Goal: Communication & Community: Connect with others

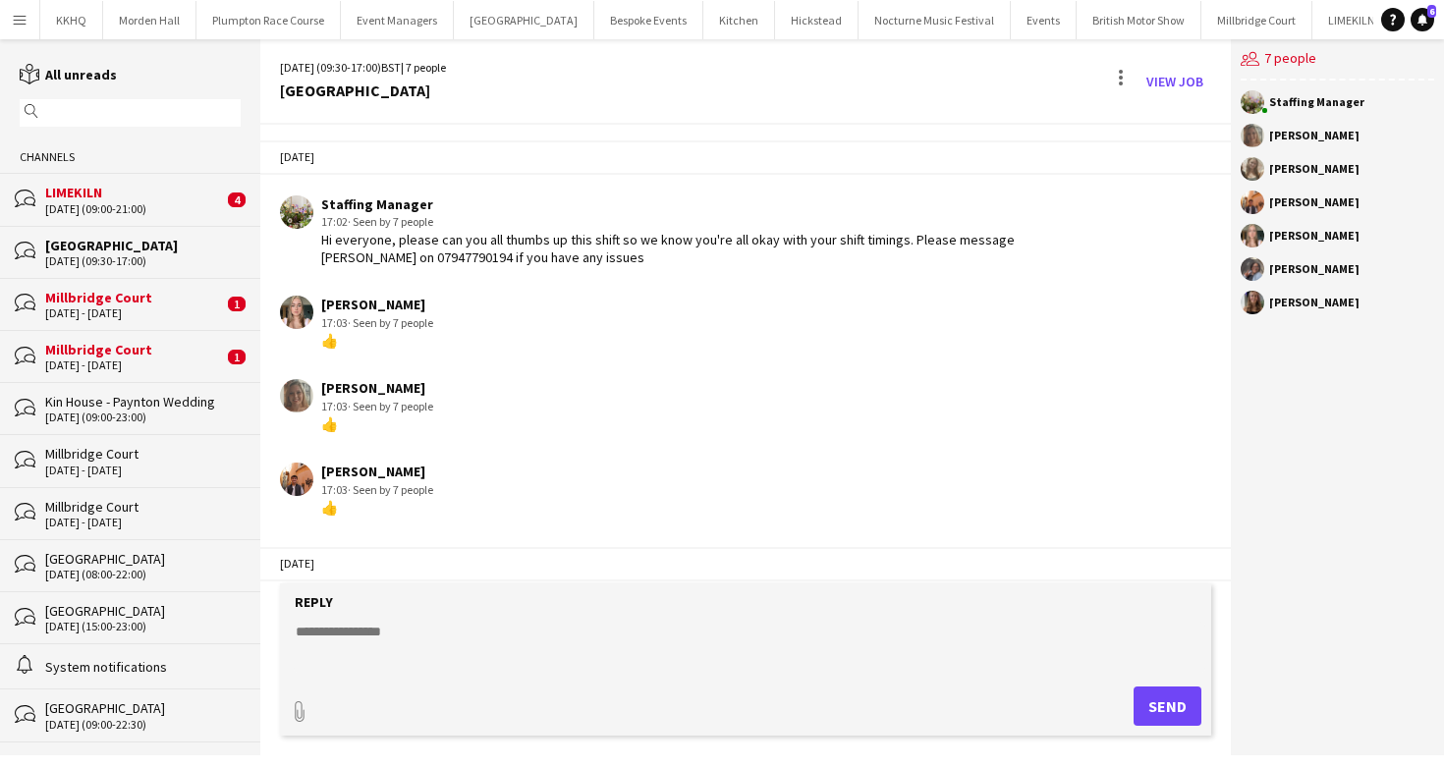
scroll to position [317, 0]
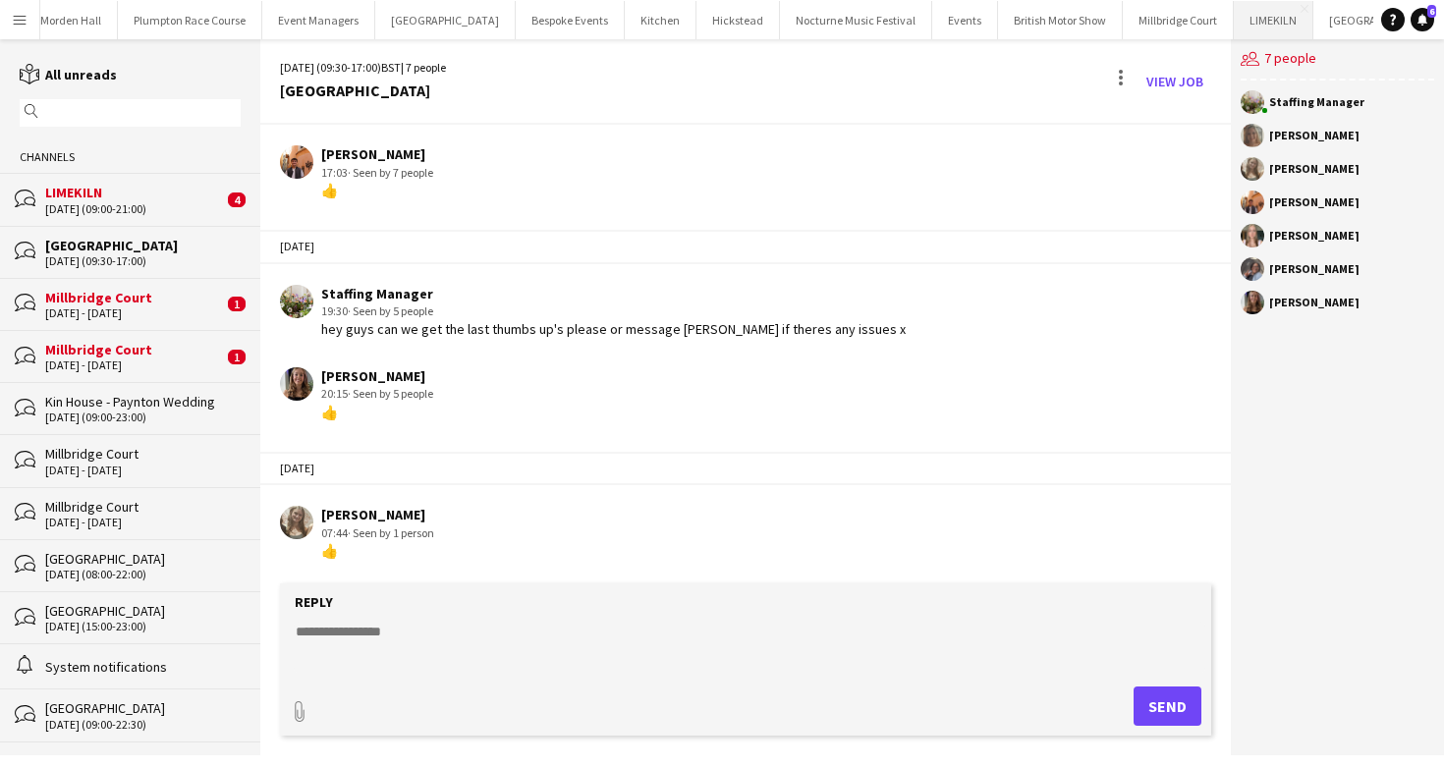
click at [1234, 15] on button "LIMEKILN Close" at bounding box center [1274, 20] width 80 height 38
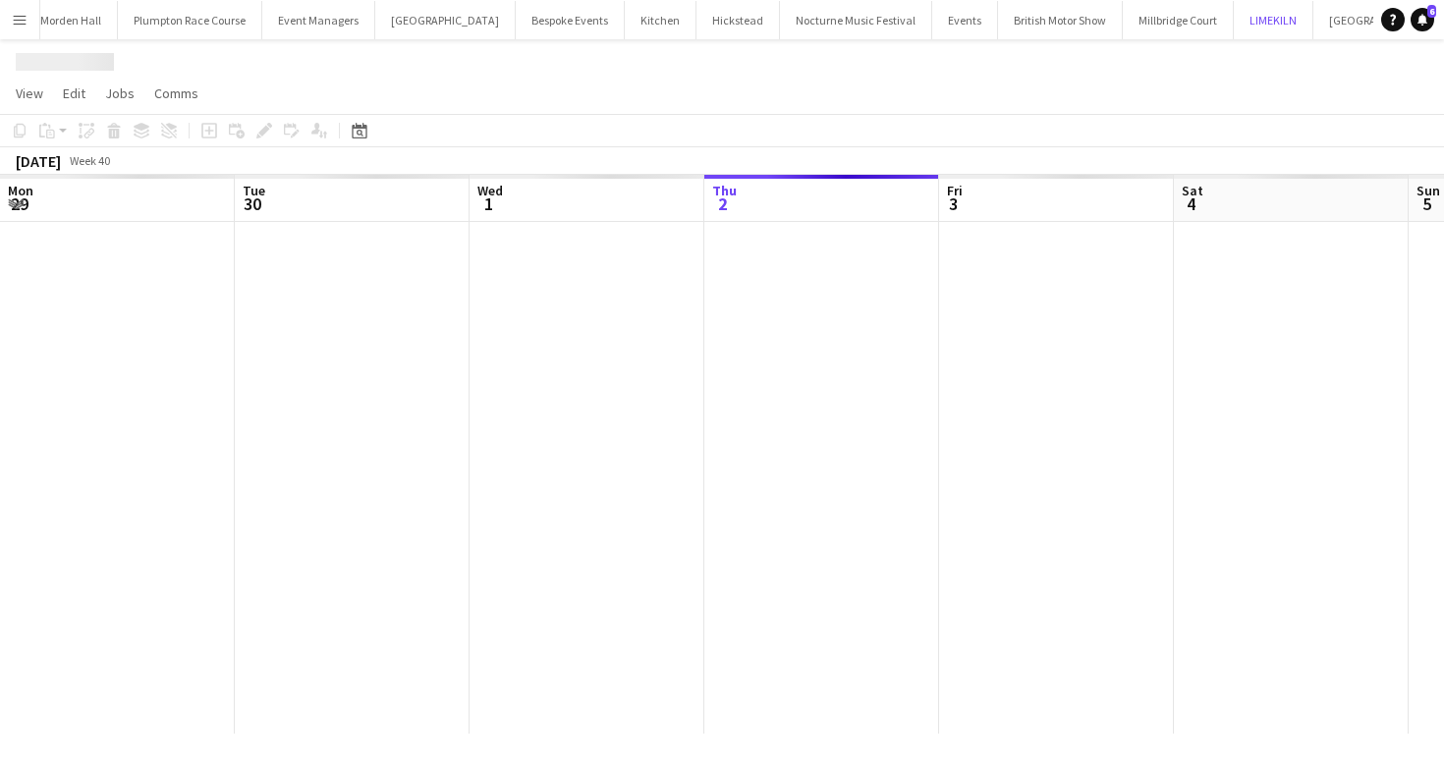
scroll to position [0, 469]
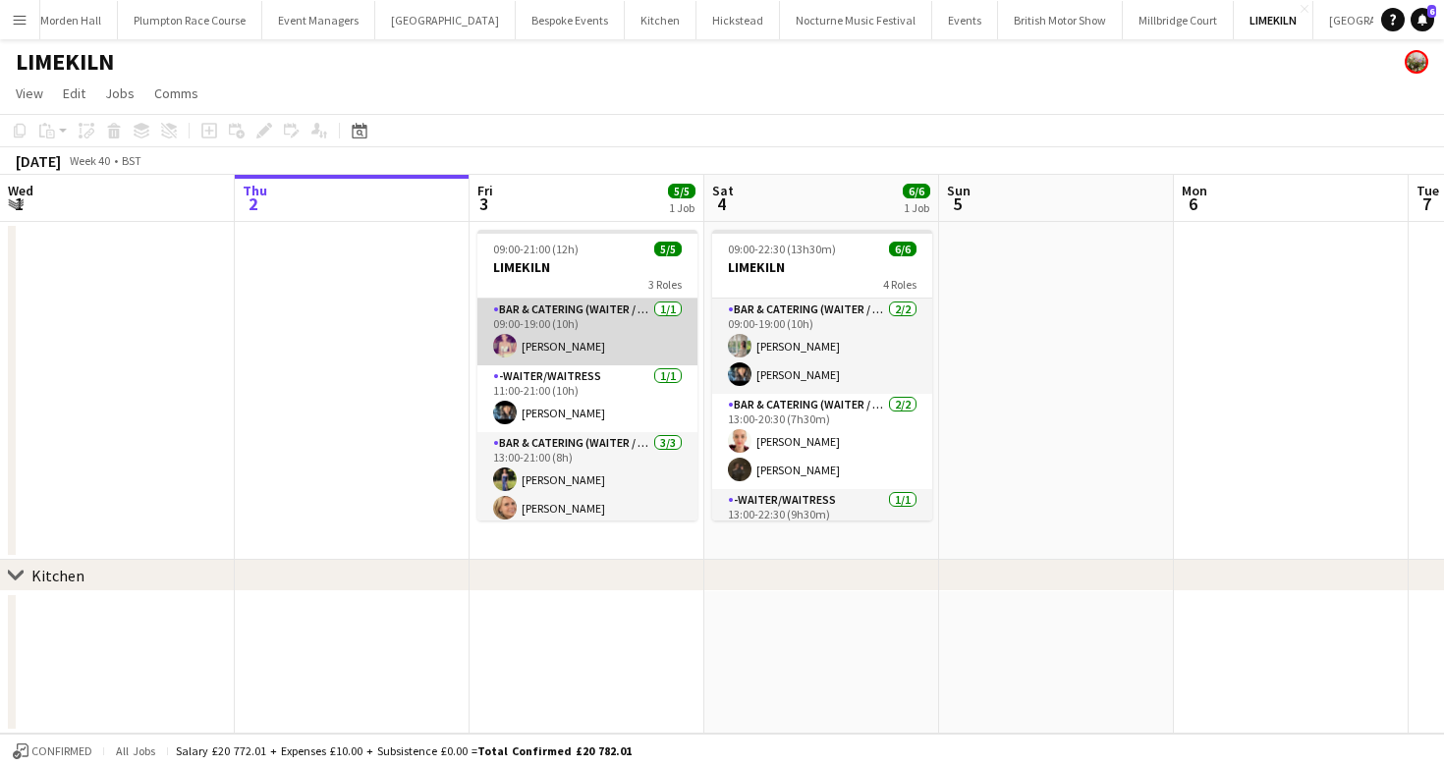
click at [557, 309] on app-card-role "Bar & Catering (Waiter / waitress) [DATE] 09:00-19:00 (10h) [PERSON_NAME]" at bounding box center [587, 332] width 220 height 67
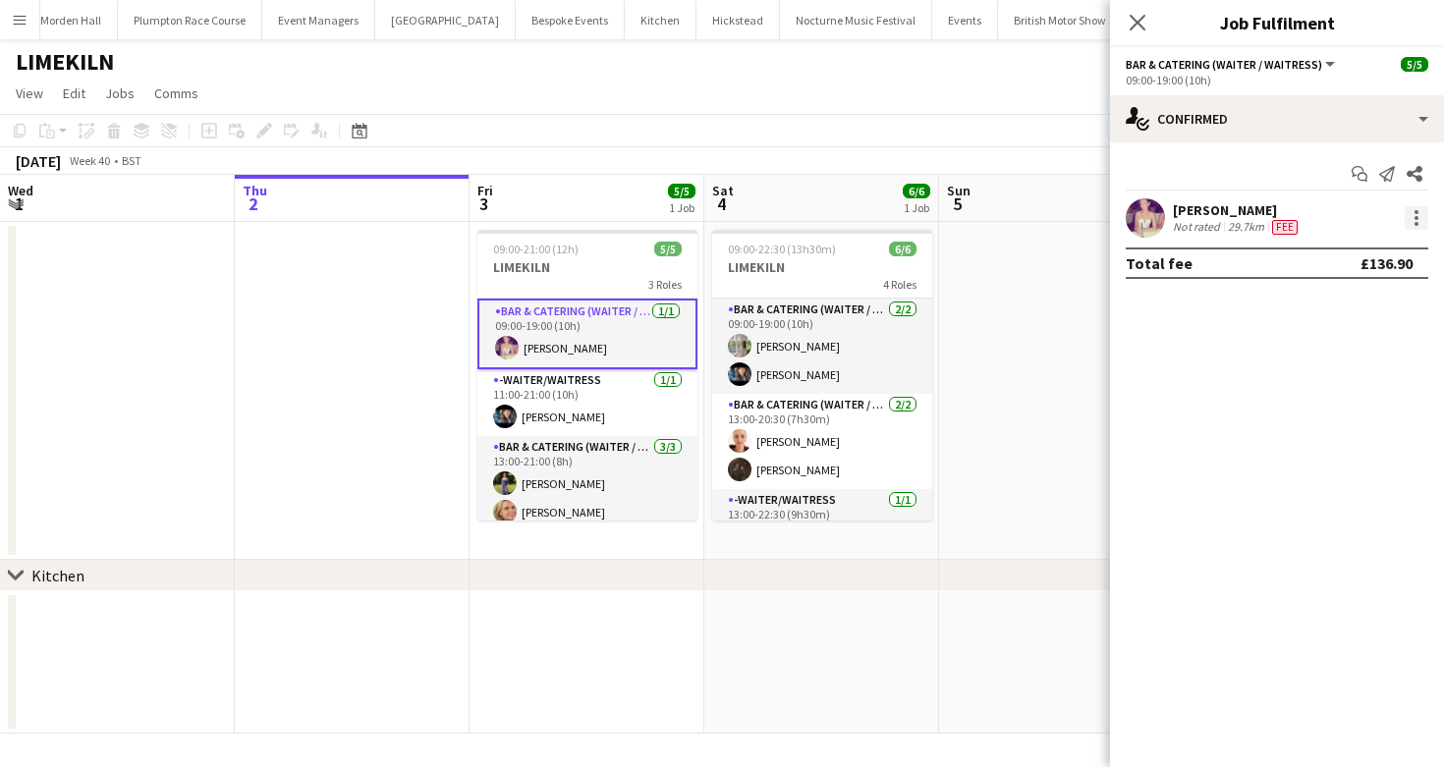
click at [1420, 220] on div at bounding box center [1417, 218] width 24 height 24
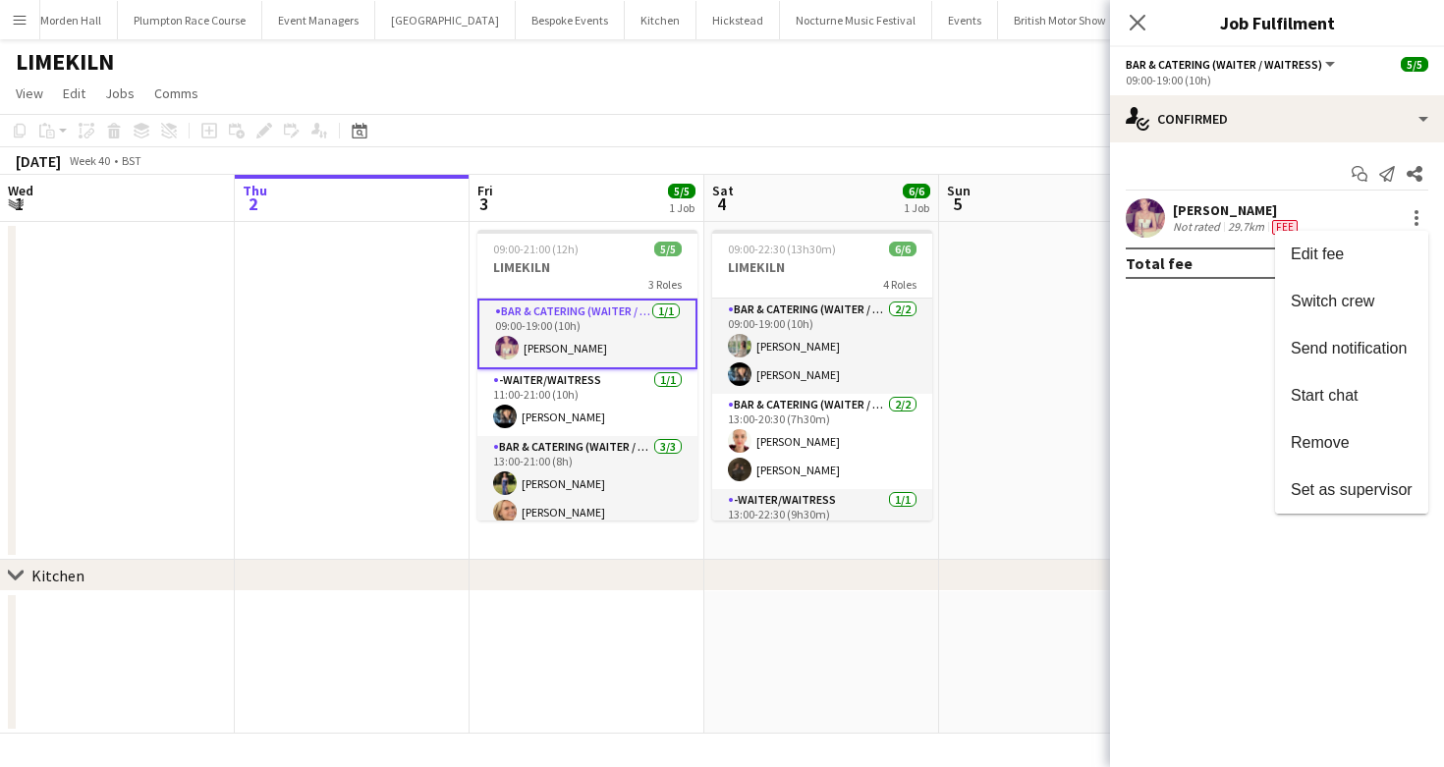
click at [1352, 174] on div at bounding box center [722, 383] width 1444 height 767
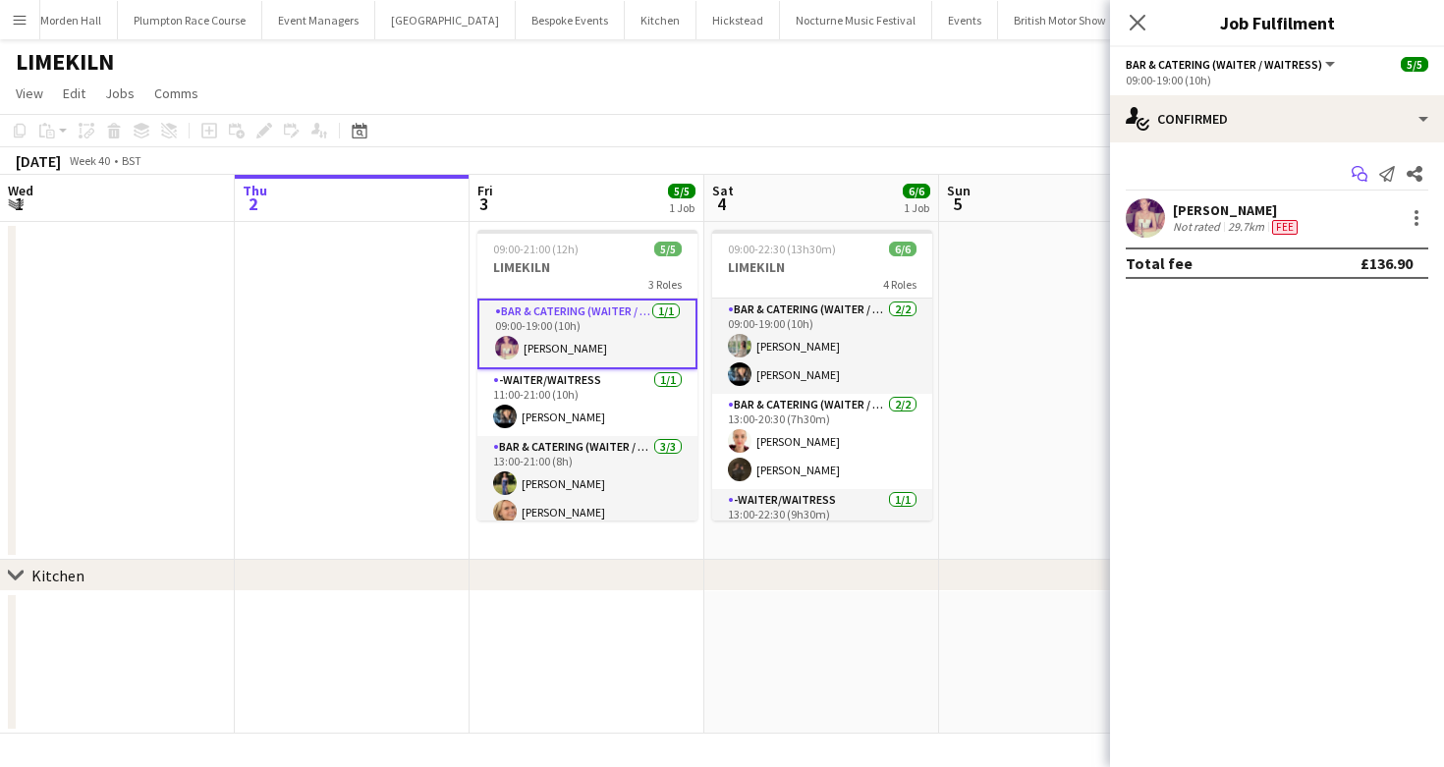
click at [1355, 173] on icon "Start chat" at bounding box center [1359, 174] width 16 height 16
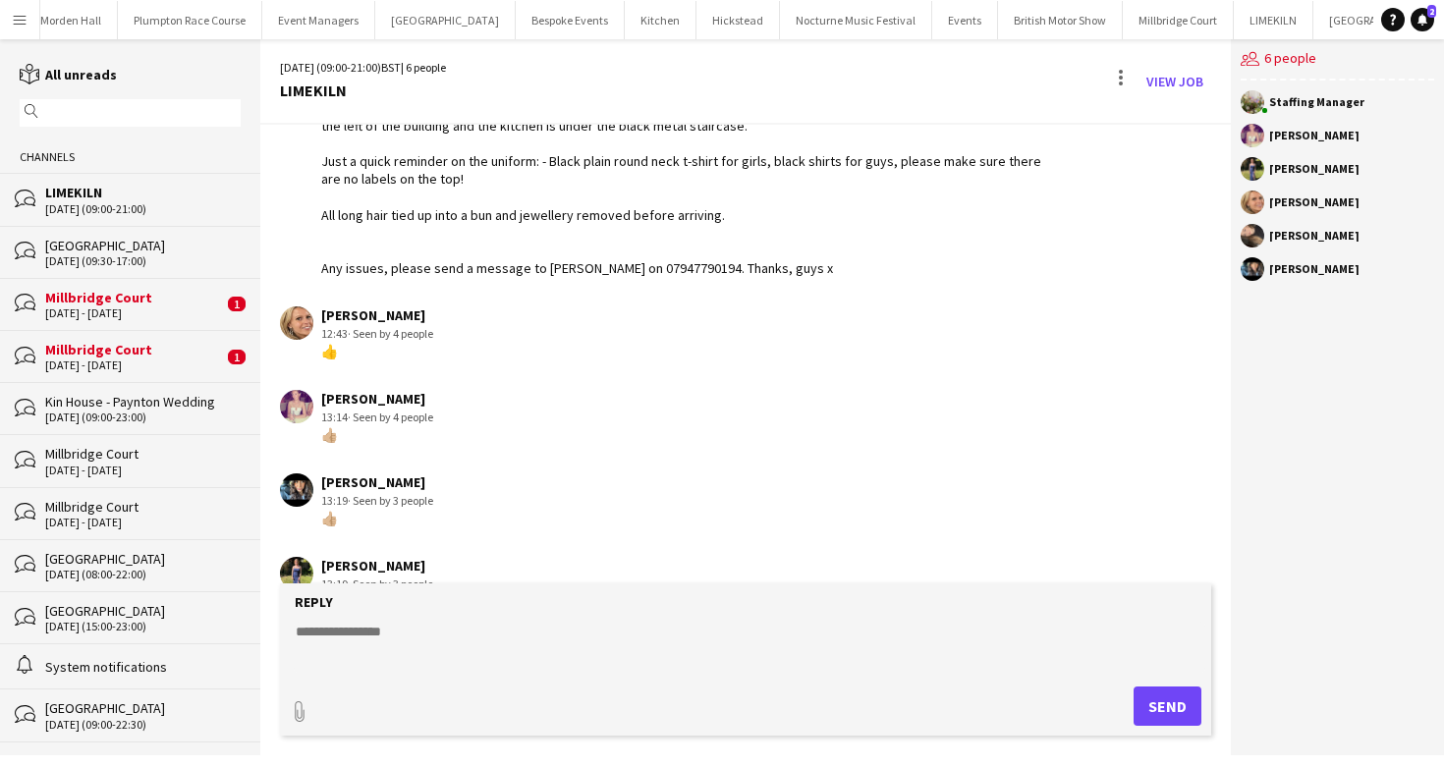
scroll to position [309, 0]
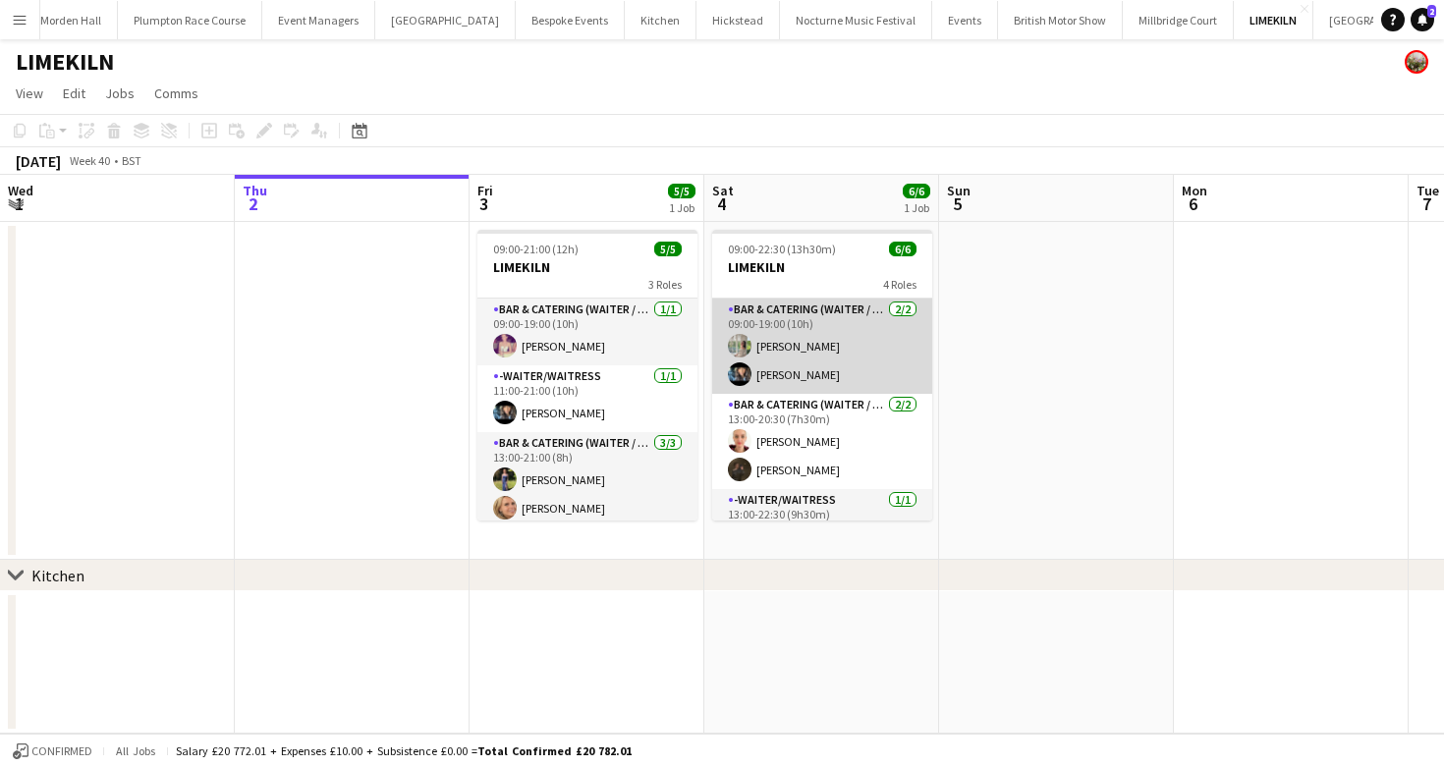
click at [796, 360] on app-card-role "Bar & Catering (Waiter / waitress) [DATE] 09:00-19:00 (10h) [PERSON_NAME] [PERS…" at bounding box center [822, 346] width 220 height 95
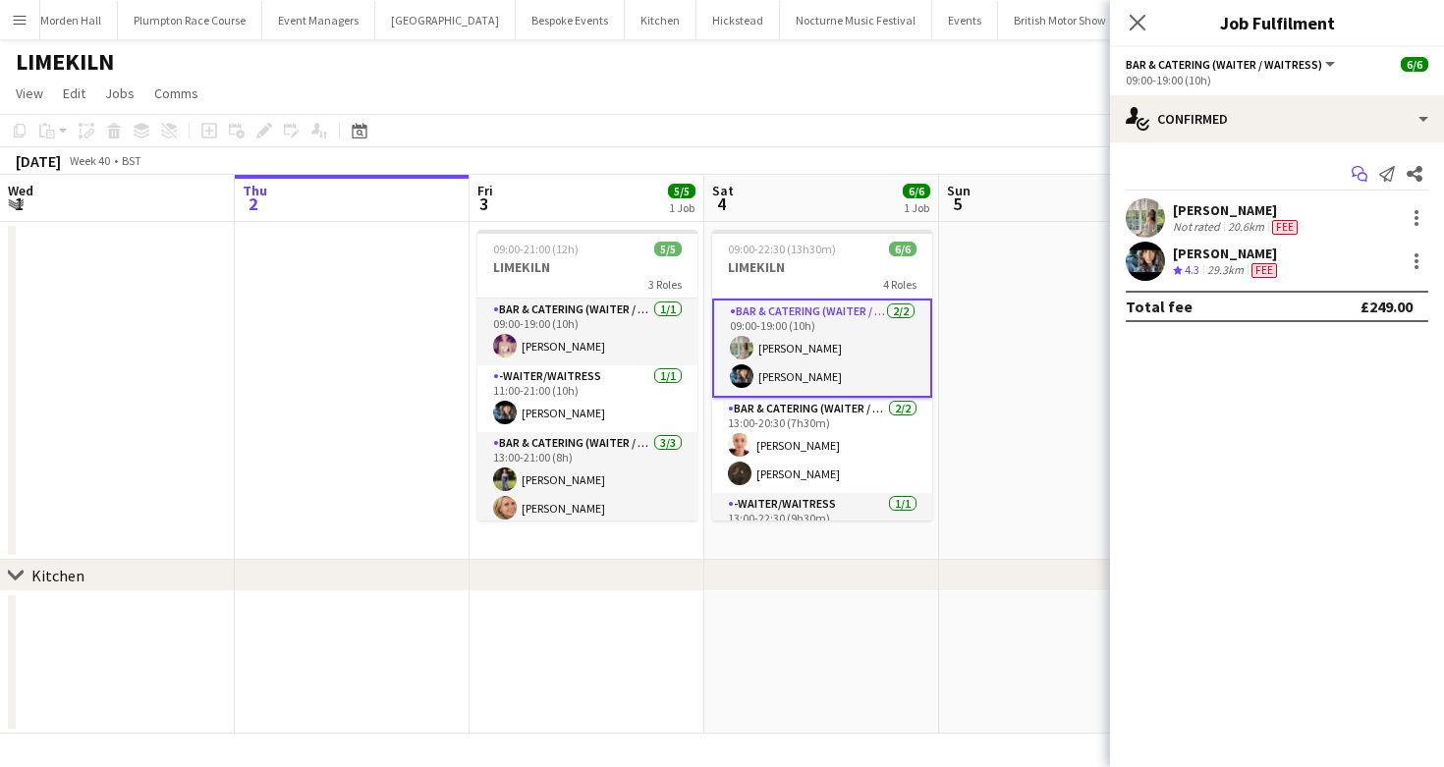
click at [1356, 171] on icon "Start chat" at bounding box center [1359, 174] width 16 height 16
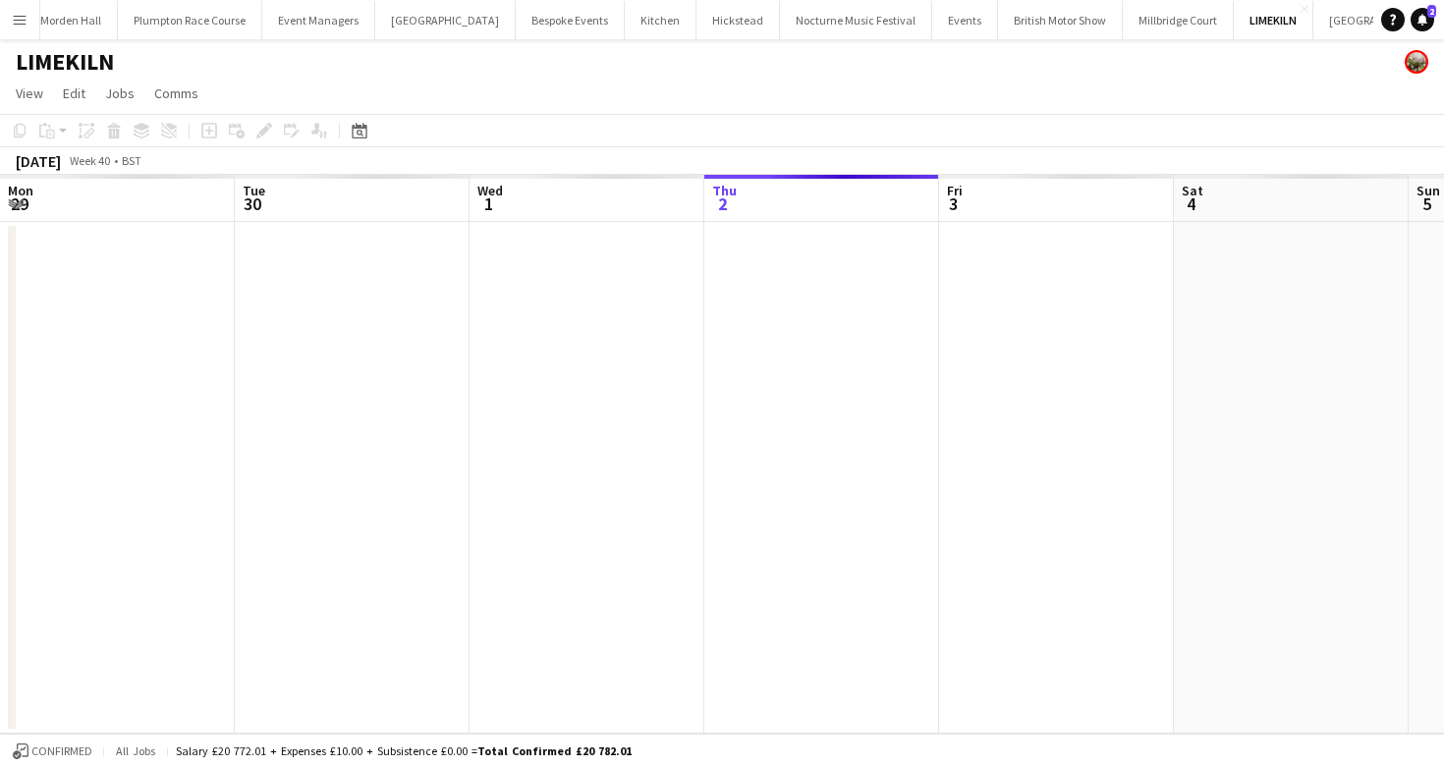
scroll to position [0, 469]
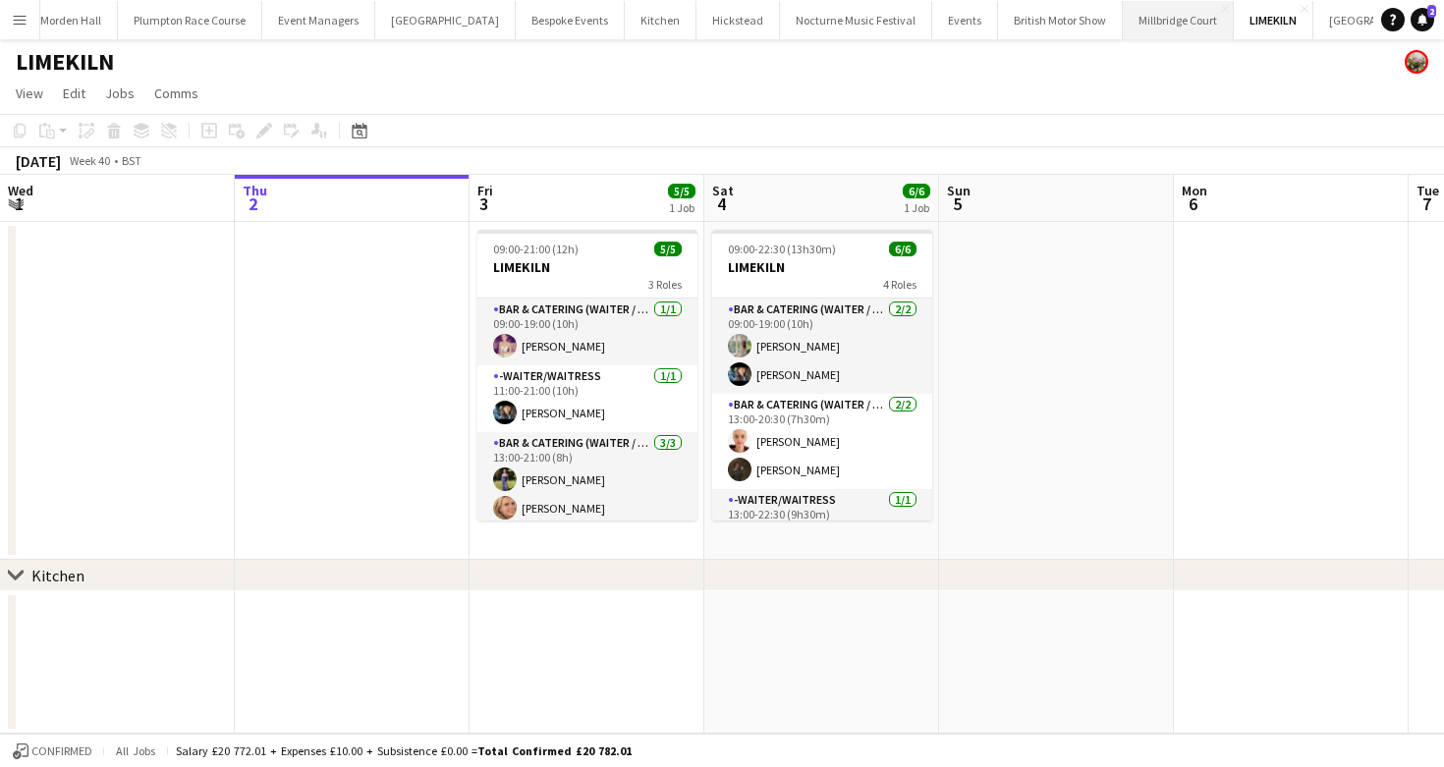
click at [1123, 9] on button "[GEOGRAPHIC_DATA]" at bounding box center [1178, 20] width 111 height 38
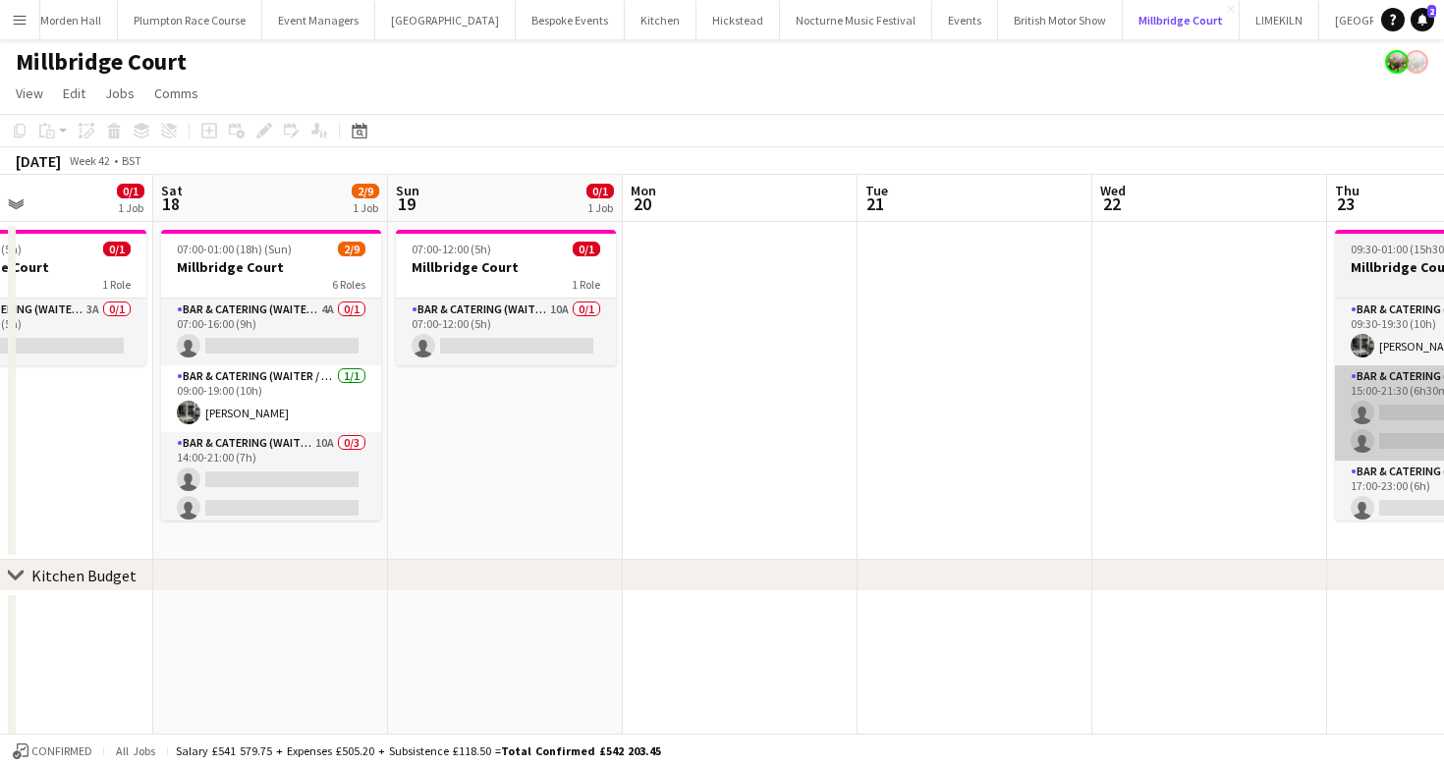
scroll to position [0, 548]
